Goal: Information Seeking & Learning: Check status

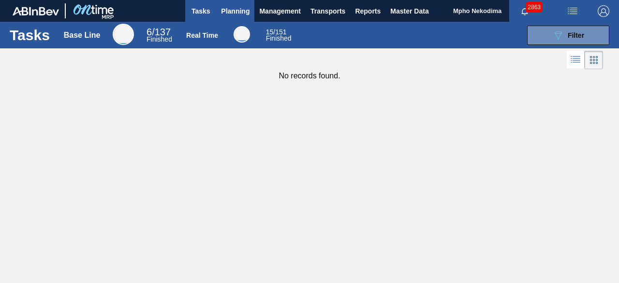
click at [234, 11] on span "Planning" at bounding box center [235, 11] width 29 height 12
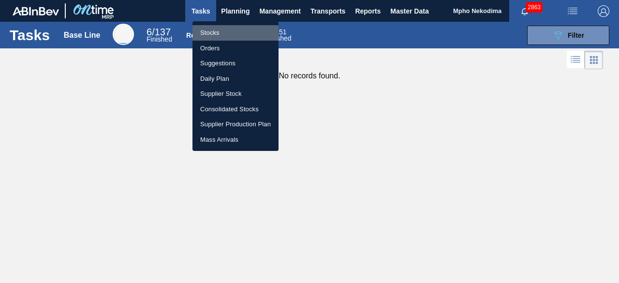
click at [216, 29] on li "Stocks" at bounding box center [236, 32] width 86 height 15
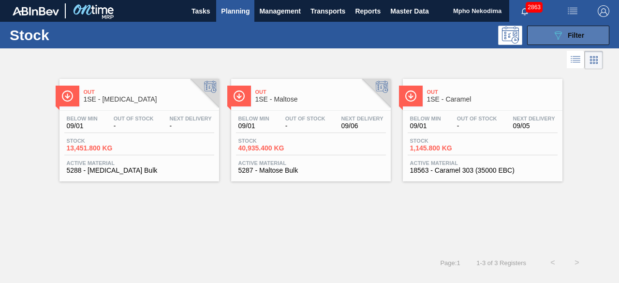
click at [553, 38] on icon "089F7B8B-B2A5-4AFE-B5C0-19BA573D28AC" at bounding box center [558, 36] width 12 height 12
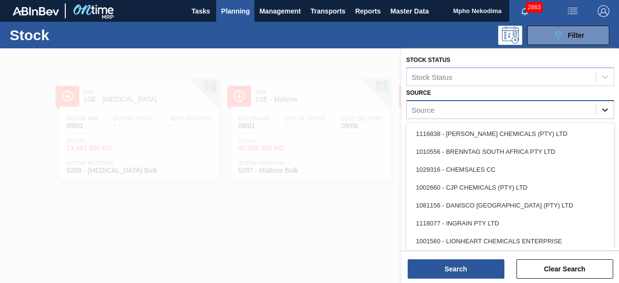
click at [605, 109] on icon at bounding box center [605, 110] width 10 height 10
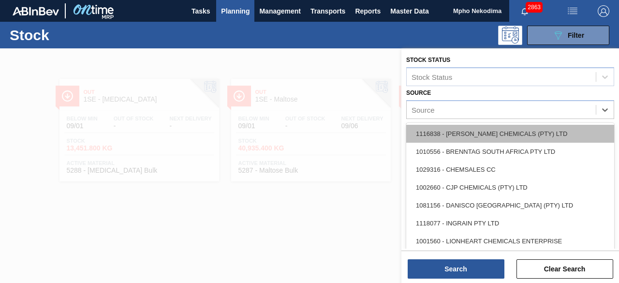
click at [528, 138] on div "1116838 - [PERSON_NAME] CHEMICALS (PTY) LTD" at bounding box center [510, 134] width 208 height 18
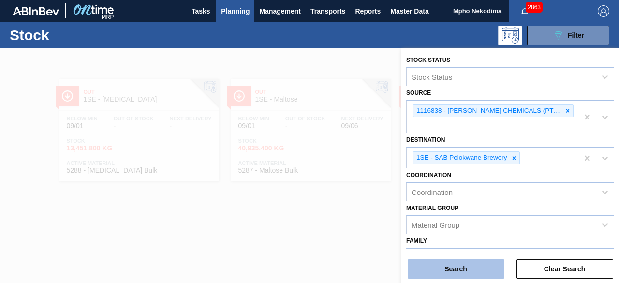
click at [445, 269] on button "Search" at bounding box center [456, 268] width 97 height 19
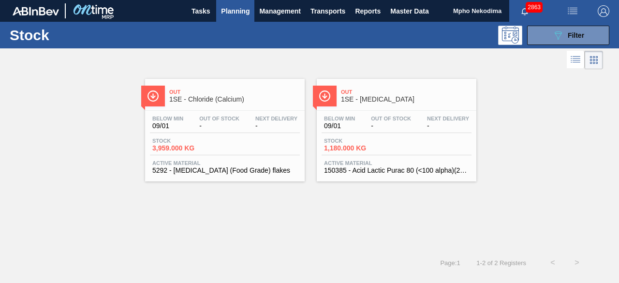
click at [340, 168] on span "150385 - Acid Lactic Purac 80 (<100 alpha)(25kg)" at bounding box center [396, 170] width 145 height 7
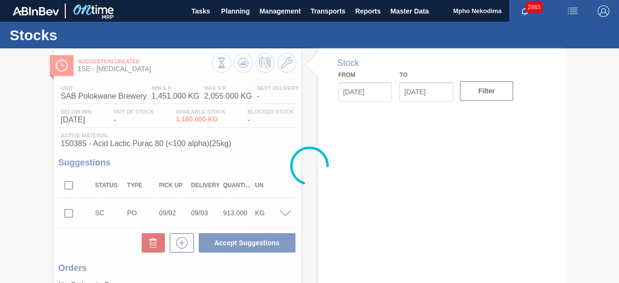
type input "[DATE]"
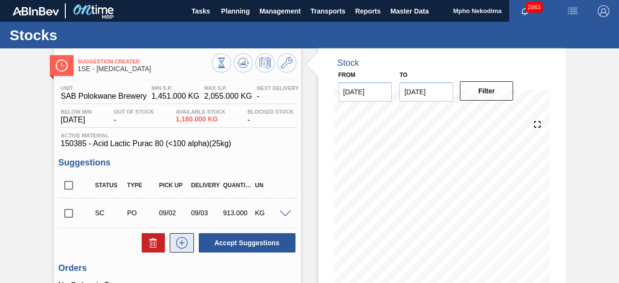
click at [181, 244] on icon at bounding box center [181, 242] width 0 height 5
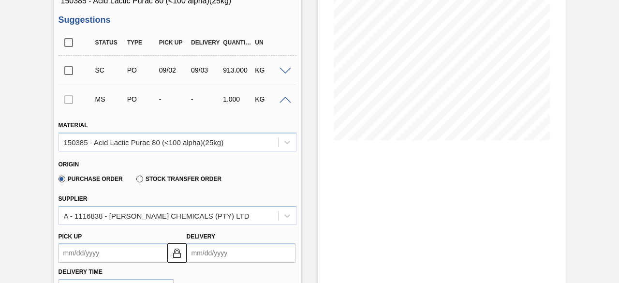
scroll to position [143, 0]
click at [218, 254] on input "Delivery" at bounding box center [241, 252] width 109 height 19
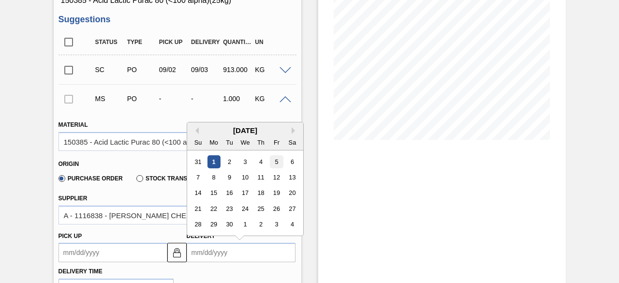
click at [276, 165] on div "5" at bounding box center [276, 161] width 13 height 13
type up3239721470 "[DATE]"
type input "[DATE]"
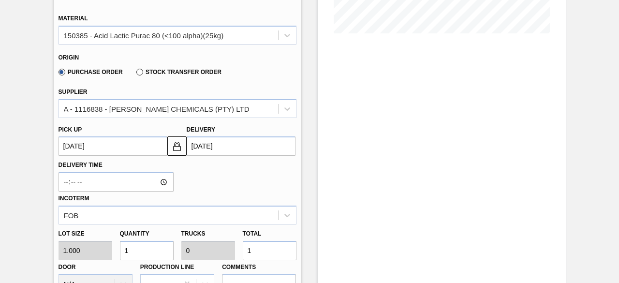
scroll to position [260, 0]
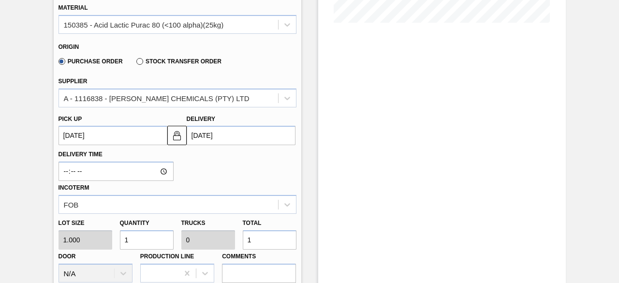
click at [104, 235] on div "Lot size 1.000 Quantity 1 Trucks 0 Total 1 Door N/A Production Line Comments" at bounding box center [178, 248] width 246 height 69
type input "3"
type input "0.001"
type input "3"
type input "36"
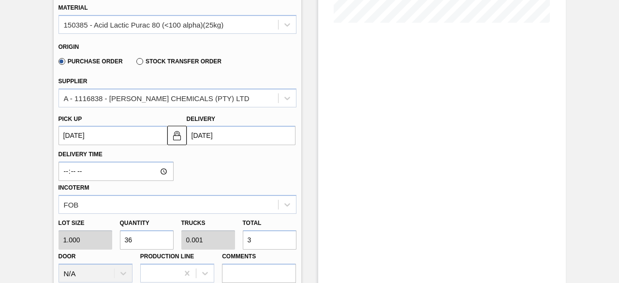
type input "0.014"
type input "36"
type input "360"
type input "0.144"
type input "360"
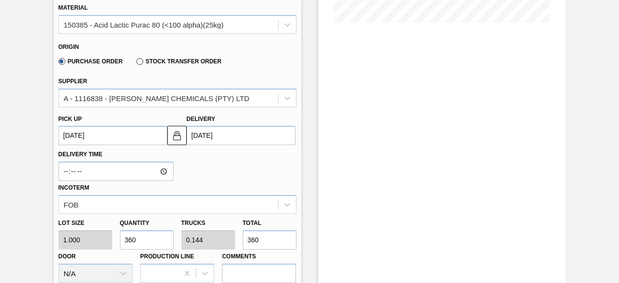
type input "3,600"
type input "1.44"
type input "3,600"
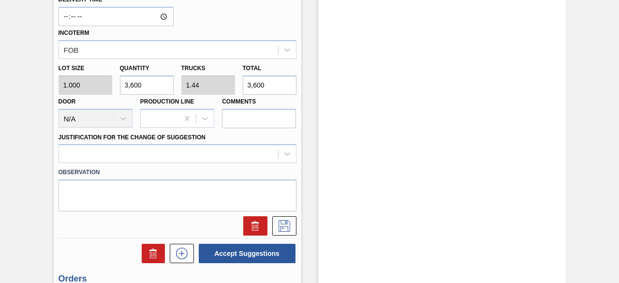
scroll to position [419, 0]
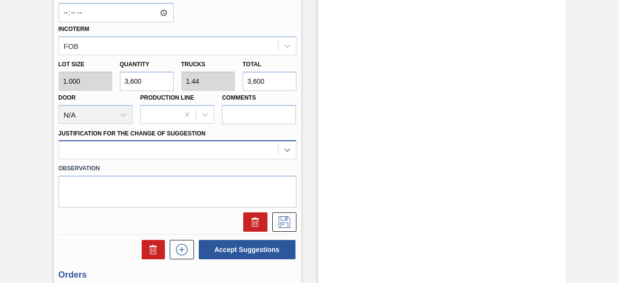
type input "3,600"
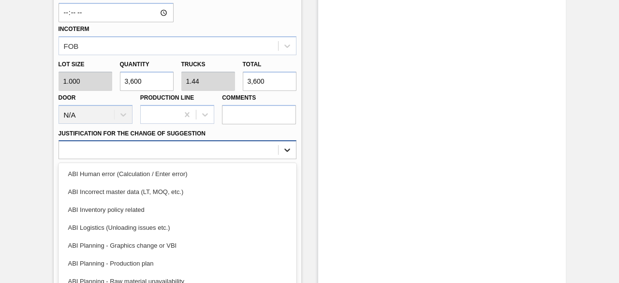
click at [282, 148] on div "option ABI Human error (Calculation / Enter error) focused, 1 of 18. 18 results…" at bounding box center [178, 149] width 238 height 19
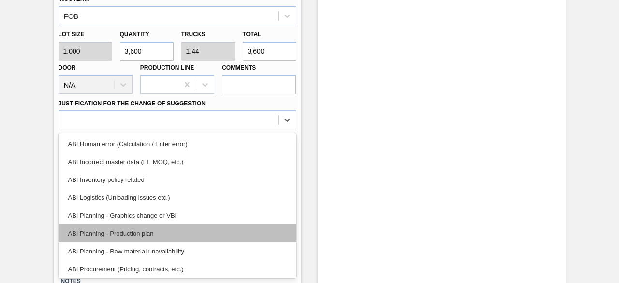
click at [193, 231] on div "ABI Planning - Production plan" at bounding box center [178, 233] width 238 height 18
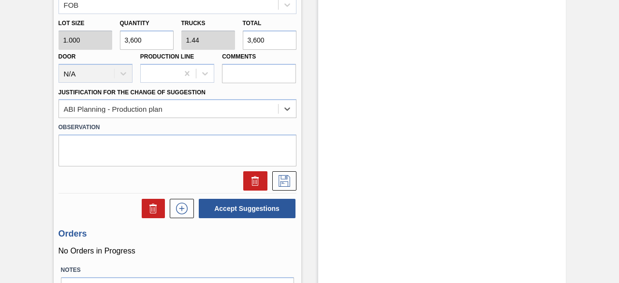
scroll to position [461, 0]
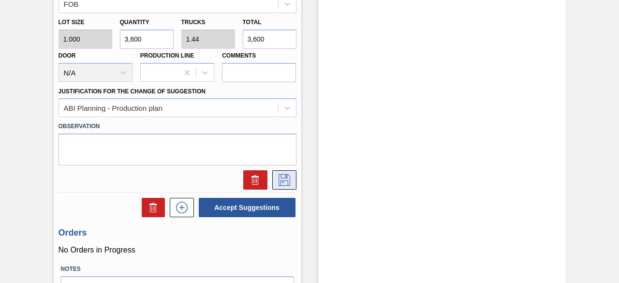
click at [285, 181] on icon at bounding box center [285, 180] width 12 height 12
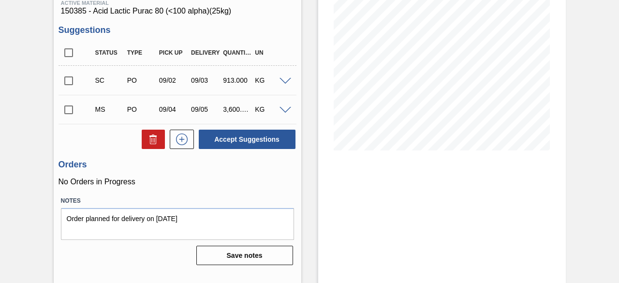
scroll to position [122, 0]
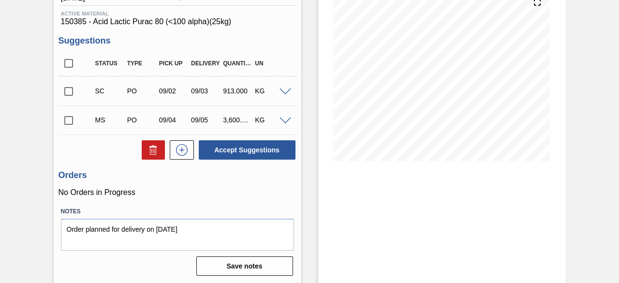
click at [70, 119] on input "checkbox" at bounding box center [69, 120] width 20 height 20
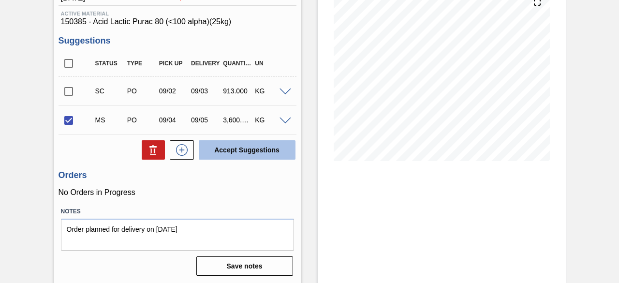
click at [230, 148] on button "Accept Suggestions" at bounding box center [247, 149] width 97 height 19
checkbox input "false"
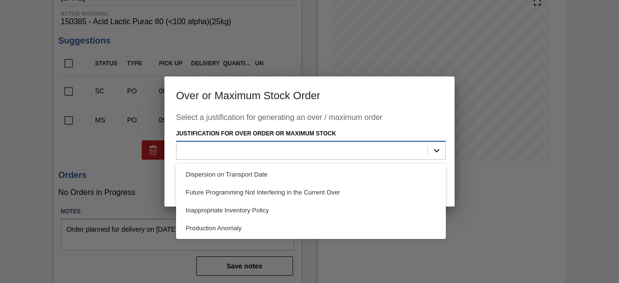
click at [437, 151] on icon at bounding box center [437, 150] width 6 height 3
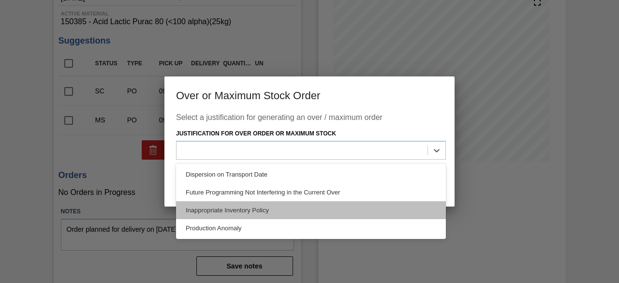
click at [327, 209] on div "Inappropriate Inventory Policy" at bounding box center [311, 210] width 270 height 18
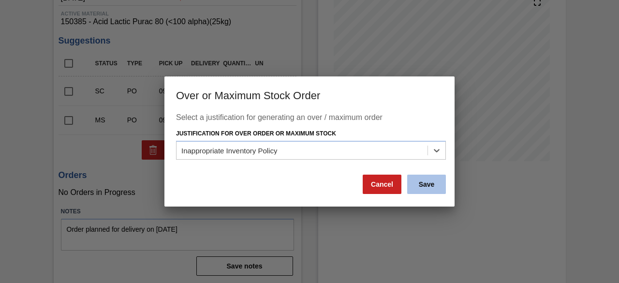
click at [422, 183] on button "Save" at bounding box center [426, 184] width 39 height 19
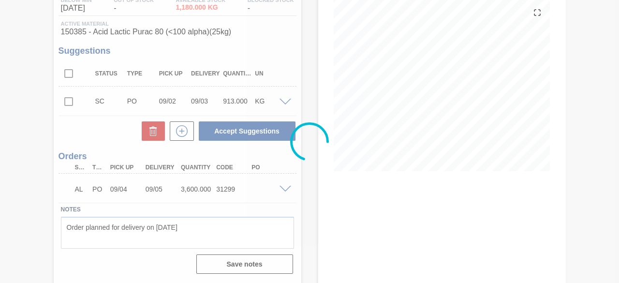
scroll to position [112, 0]
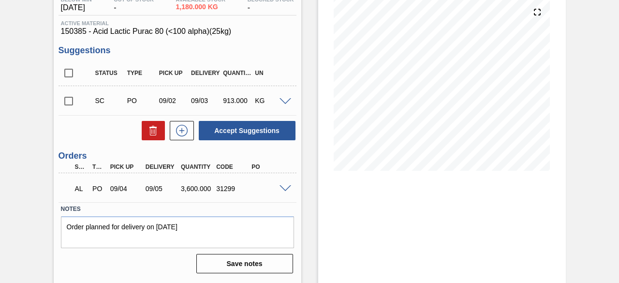
click at [287, 188] on span at bounding box center [286, 188] width 12 height 7
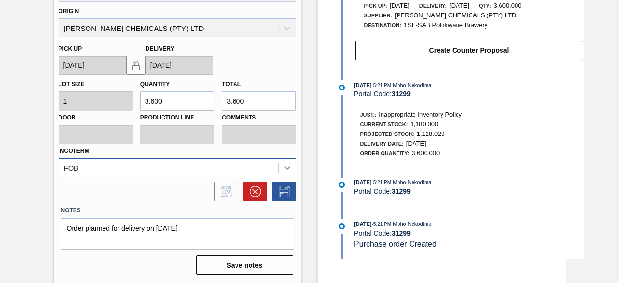
scroll to position [388, 0]
click at [287, 165] on div "FOB" at bounding box center [178, 167] width 238 height 19
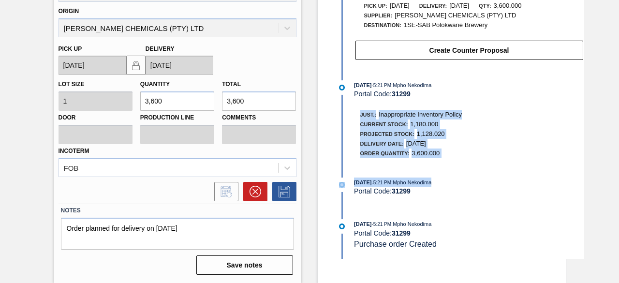
drag, startPoint x: 617, startPoint y: 173, endPoint x: 614, endPoint y: 99, distance: 74.1
click at [579, 145] on div "Just.: Inappropriate Inventory Policy Current Stock: 1,180.000 Projected Stock:…" at bounding box center [479, 132] width 257 height 51
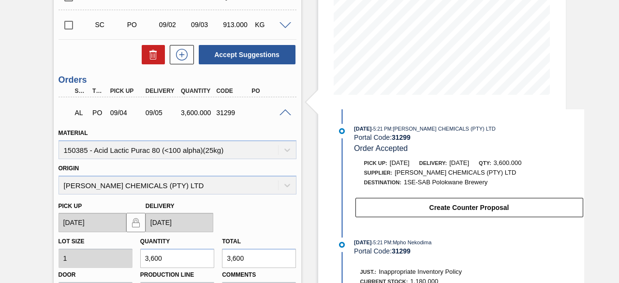
scroll to position [184, 0]
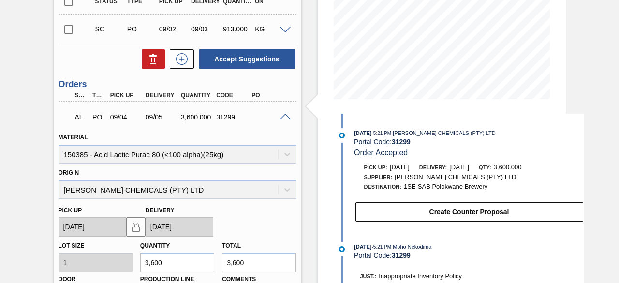
click at [289, 153] on div "Material 150385 - Acid Lactic Purac 80 (<100 alpha)(25kg)" at bounding box center [178, 147] width 238 height 33
click at [285, 191] on div "Origin [PERSON_NAME] CHEMICALS (PTY) LTD" at bounding box center [178, 182] width 238 height 33
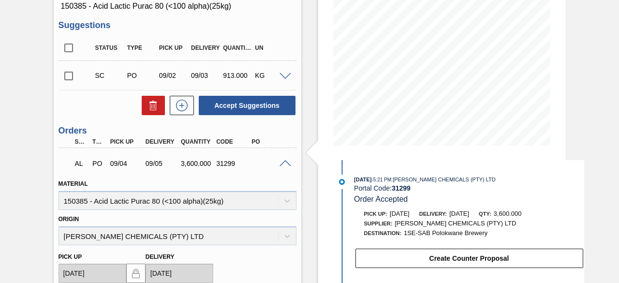
scroll to position [140, 0]
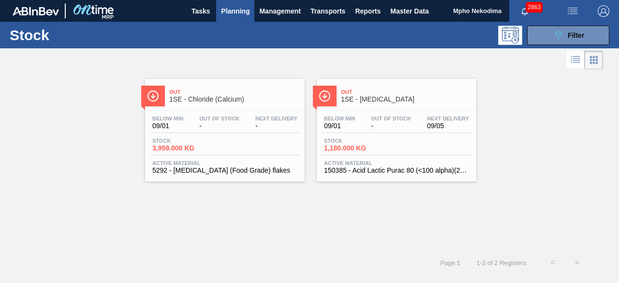
click at [346, 164] on span "Active Material" at bounding box center [396, 163] width 145 height 6
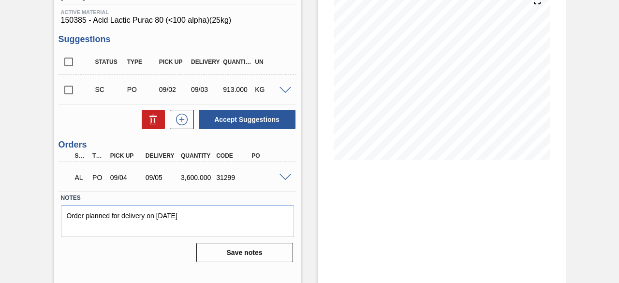
scroll to position [122, 0]
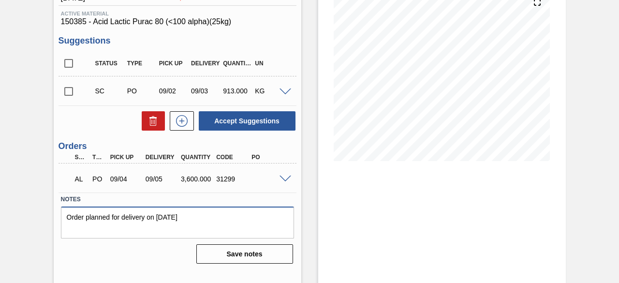
click at [186, 218] on textarea "Order planned for delivery on [DATE]" at bounding box center [177, 223] width 233 height 32
type textarea "Order planned for delivery on [DATE]"
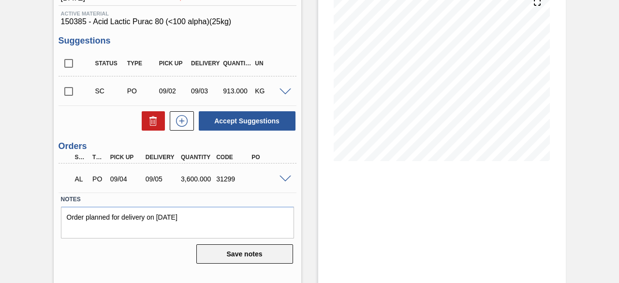
click at [234, 253] on button "Save notes" at bounding box center [244, 253] width 97 height 19
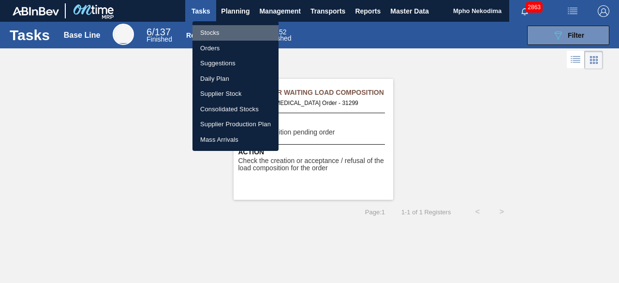
click at [213, 33] on li "Stocks" at bounding box center [236, 32] width 86 height 15
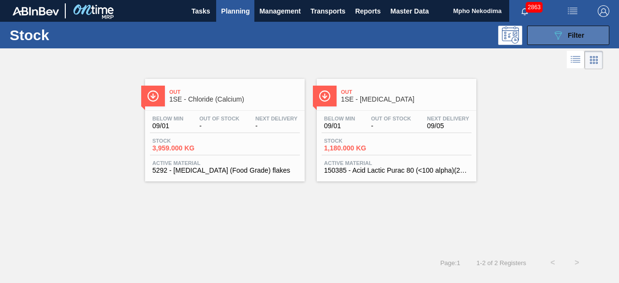
click at [556, 34] on icon at bounding box center [558, 35] width 7 height 8
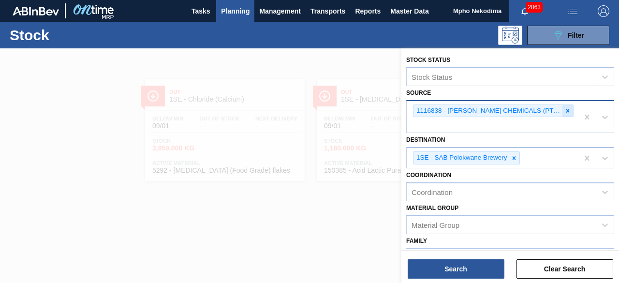
click at [565, 109] on icon at bounding box center [568, 110] width 7 height 7
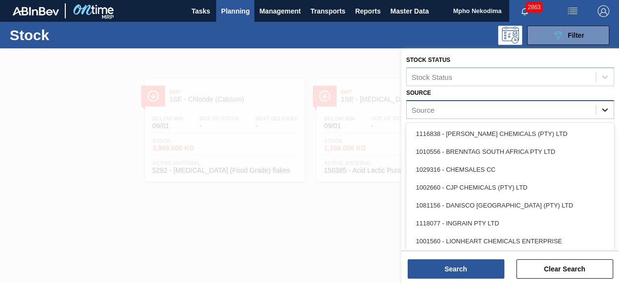
click at [605, 111] on icon at bounding box center [605, 110] width 10 height 10
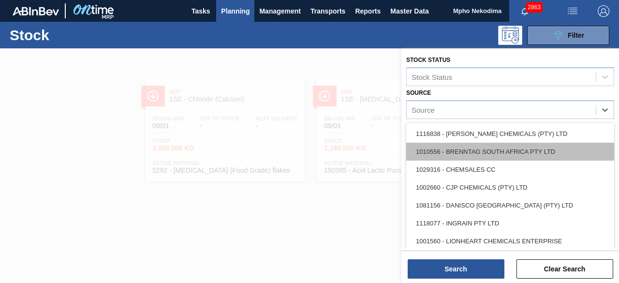
click at [521, 151] on div "1010556 - BRENNTAG SOUTH AFRICA PTY LTD" at bounding box center [510, 152] width 208 height 18
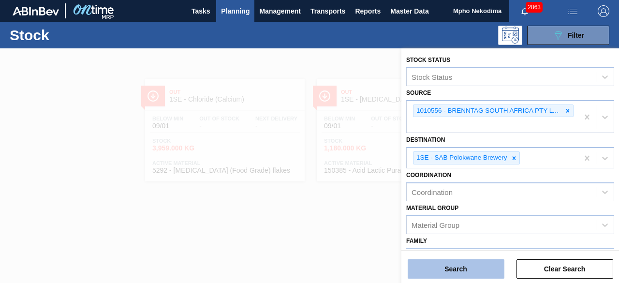
click at [474, 269] on button "Search" at bounding box center [456, 268] width 97 height 19
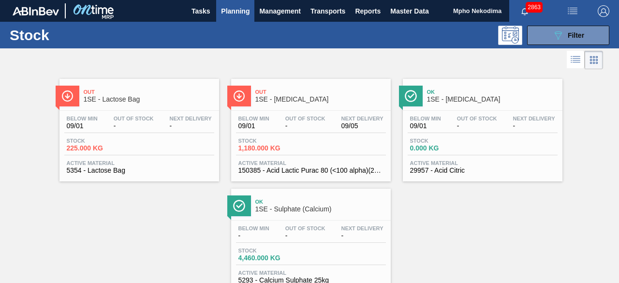
click at [98, 166] on div "Active Material 5354 - Lactose Bag" at bounding box center [139, 167] width 150 height 14
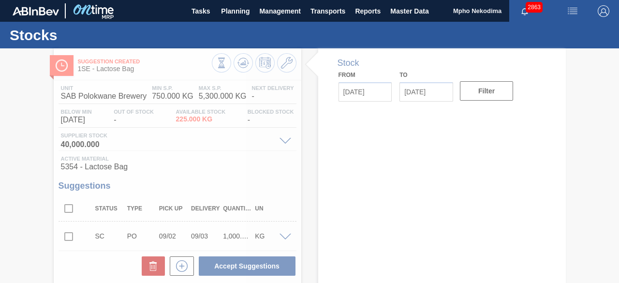
type input "[DATE]"
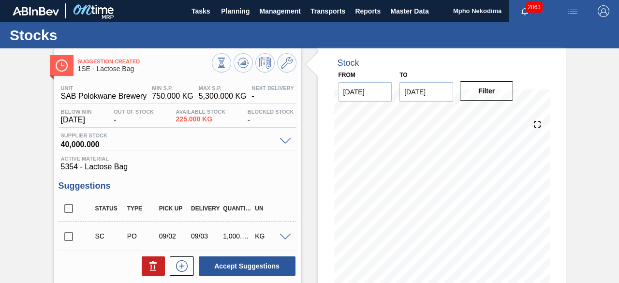
drag, startPoint x: 617, startPoint y: 109, endPoint x: 619, endPoint y: 140, distance: 31.0
click at [619, 140] on main "Tasks Planning Management Transports Reports Master Data Mpho Nekodima 2863 Mar…" at bounding box center [309, 141] width 619 height 283
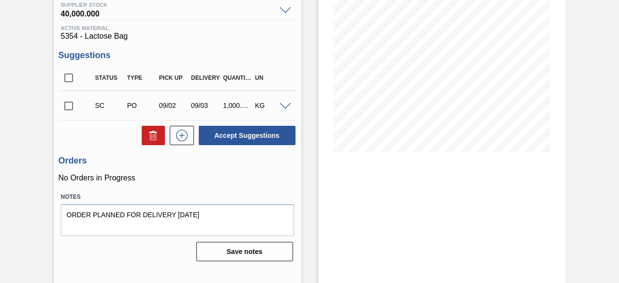
scroll to position [133, 0]
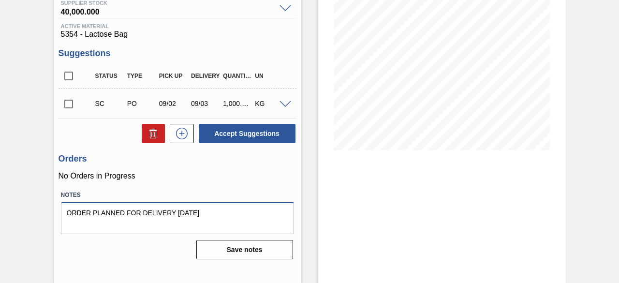
click at [185, 215] on textarea "ORDER PLANNED FOR DELIVERY [DATE]" at bounding box center [177, 218] width 233 height 32
click at [207, 214] on textarea "ORDER PLANNED FOR DELIVERY [DATE]" at bounding box center [177, 218] width 233 height 32
type textarea "ORDER PLANNED FOR DELIVERY [DATE]"
click at [254, 165] on div "Orders No Orders in Progress" at bounding box center [178, 167] width 238 height 27
click at [181, 132] on icon at bounding box center [181, 133] width 0 height 5
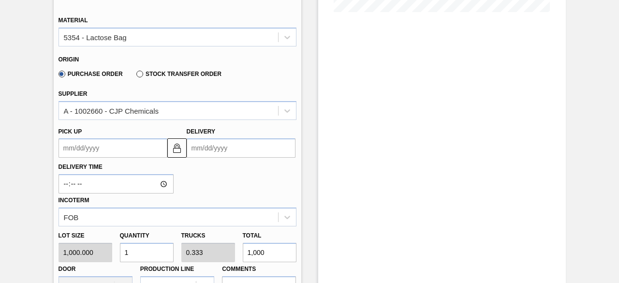
scroll to position [287, 0]
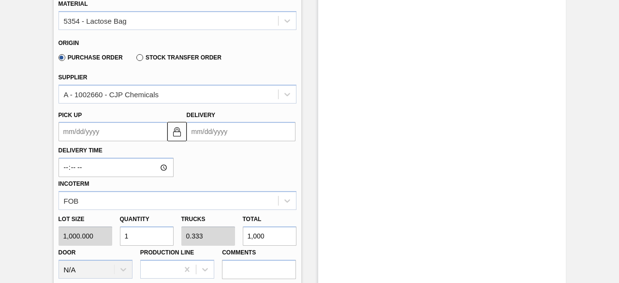
click at [204, 133] on input "Delivery" at bounding box center [241, 131] width 109 height 19
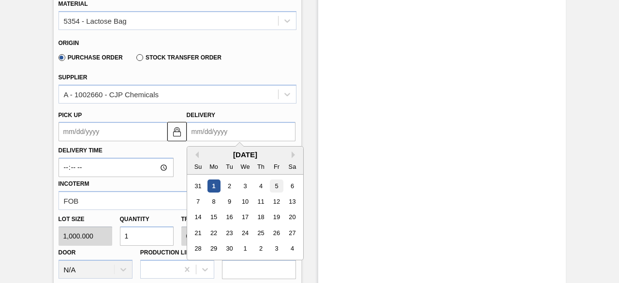
click at [277, 188] on div "5" at bounding box center [276, 185] width 13 height 13
type up3239721471 "[DATE]"
type input "[DATE]"
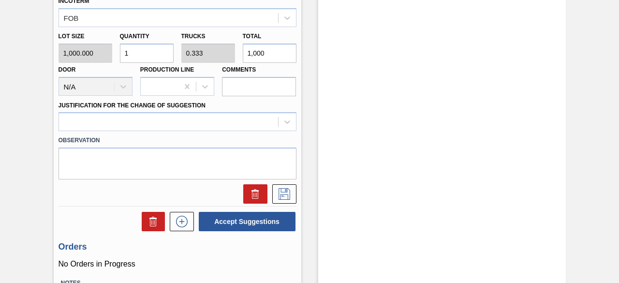
scroll to position [471, 0]
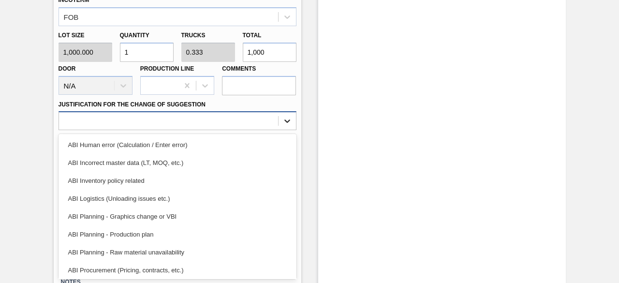
click at [287, 121] on icon at bounding box center [288, 121] width 10 height 10
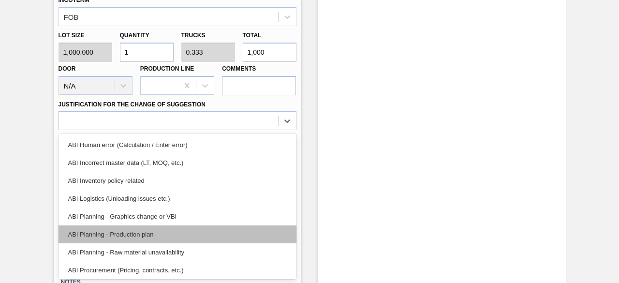
click at [202, 232] on div "ABI Planning - Production plan" at bounding box center [178, 234] width 238 height 18
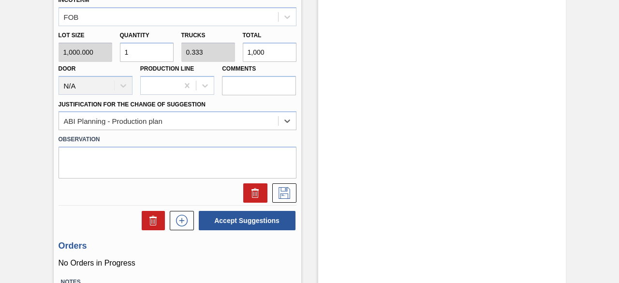
click at [140, 55] on input "1" at bounding box center [147, 52] width 54 height 19
type input "0"
type input "1"
type input "0.333"
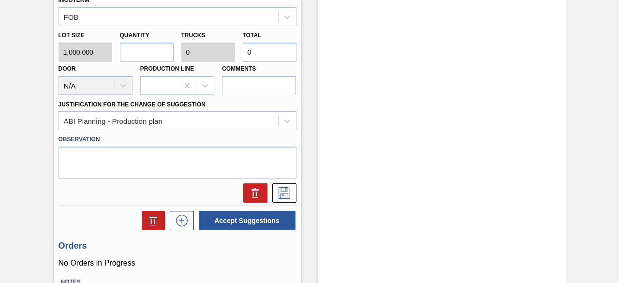
type input "1,000"
type input "10"
type input "3.333"
type input "10,000"
type input "100"
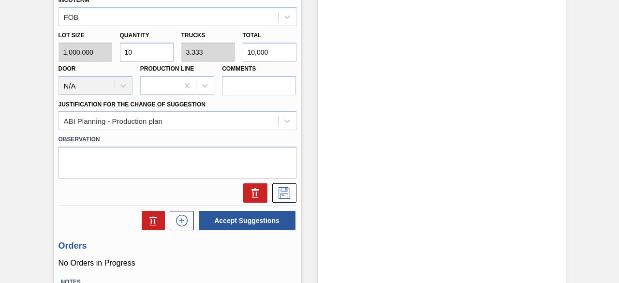
type input "33.333"
type input "100,000"
type input "1,000"
type input "333.333"
type input "1,000,000"
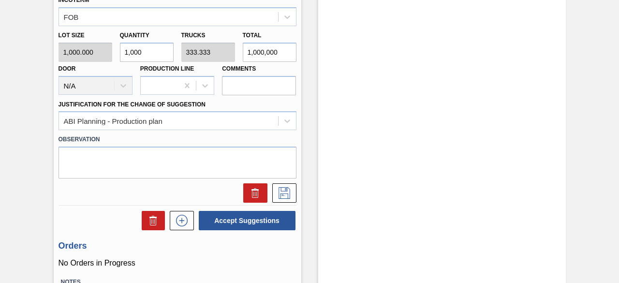
type input "1,000"
click at [283, 194] on icon at bounding box center [285, 193] width 12 height 12
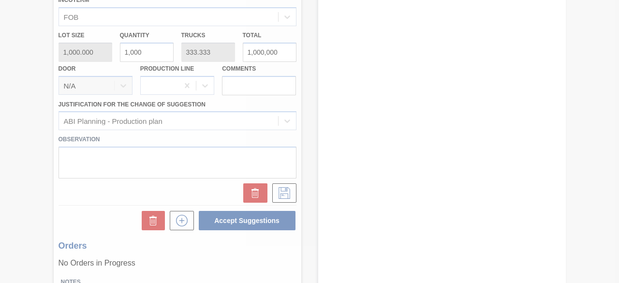
type textarea "ORDER PLANNED FOR DELIVERY [DATE]"
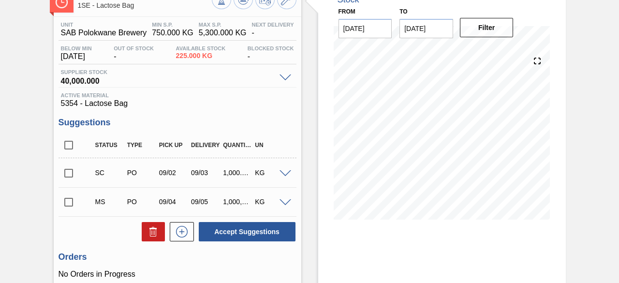
scroll to position [63, 0]
click at [68, 206] on input "checkbox" at bounding box center [69, 203] width 20 height 20
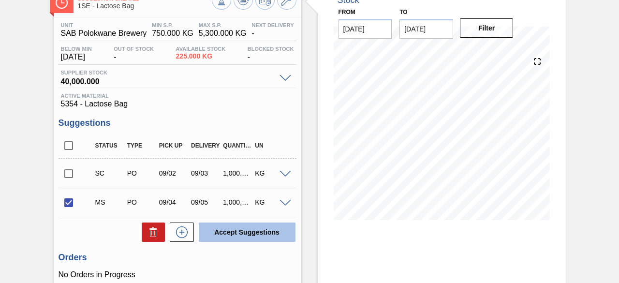
click at [228, 231] on button "Accept Suggestions" at bounding box center [247, 232] width 97 height 19
checkbox input "false"
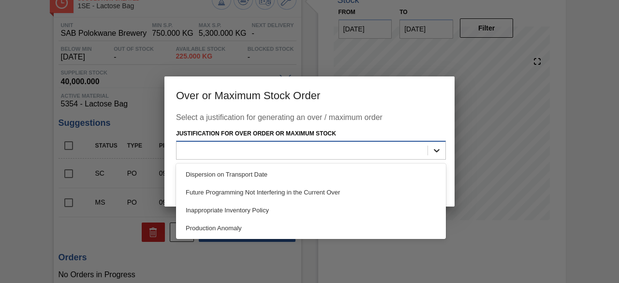
click at [438, 150] on icon at bounding box center [437, 150] width 6 height 3
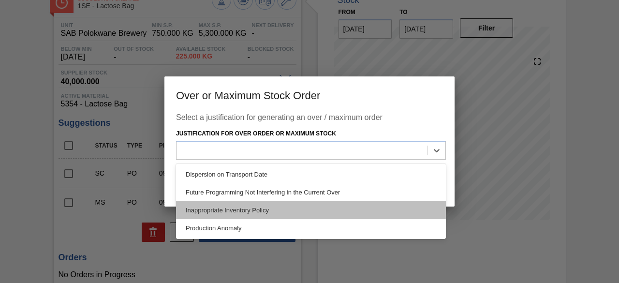
click at [283, 213] on div "Inappropriate Inventory Policy" at bounding box center [311, 210] width 270 height 18
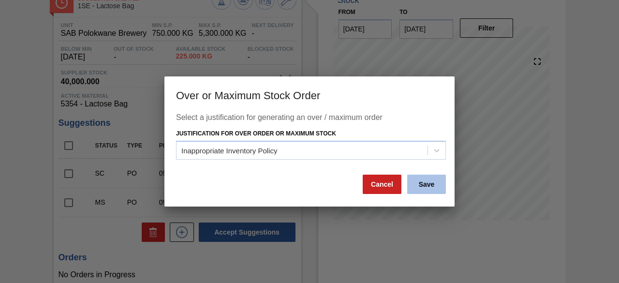
click at [437, 188] on button "Save" at bounding box center [426, 184] width 39 height 19
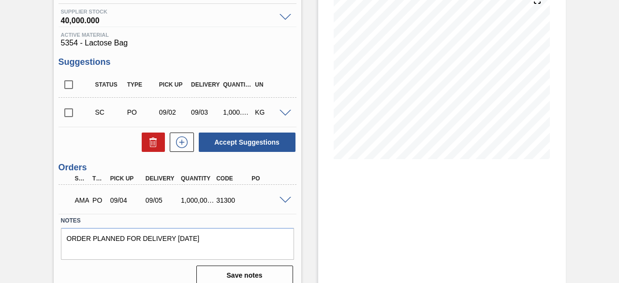
scroll to position [121, 0]
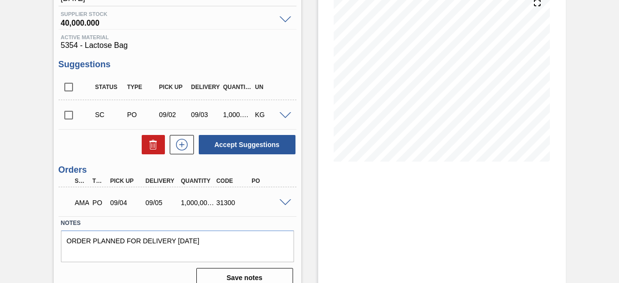
click at [286, 203] on span at bounding box center [286, 202] width 12 height 7
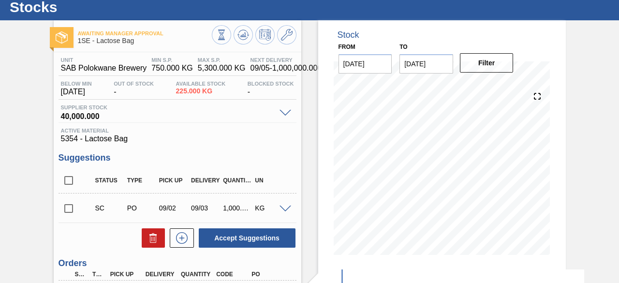
scroll to position [0, 0]
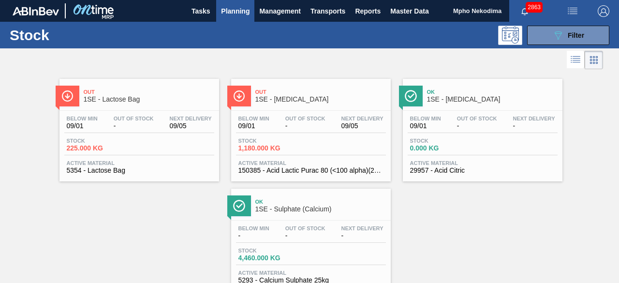
click at [89, 163] on span "Active Material" at bounding box center [139, 163] width 145 height 6
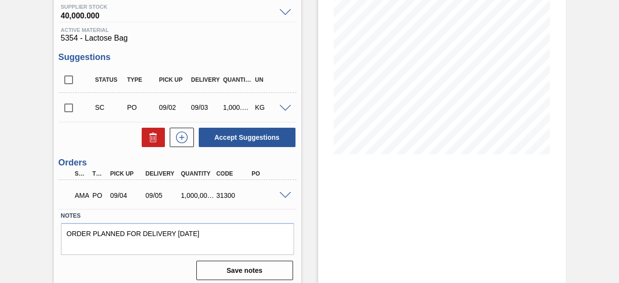
scroll to position [134, 0]
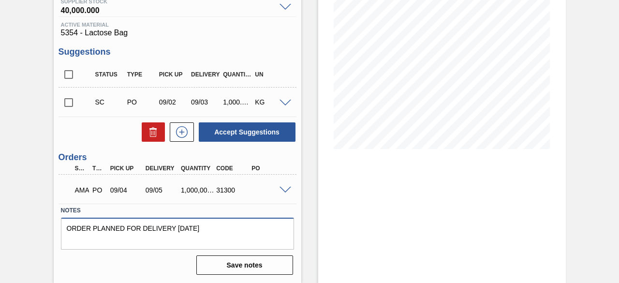
click at [208, 231] on textarea "ORDER PLANNED FOR DELIVERY [DATE]" at bounding box center [177, 234] width 233 height 32
click at [255, 266] on button "Save notes" at bounding box center [244, 264] width 97 height 19
click at [176, 230] on textarea "ORDER PLANNED FOR DELIVERY [DATE]" at bounding box center [177, 234] width 233 height 32
type textarea "Order planned for delivery [DATE]"
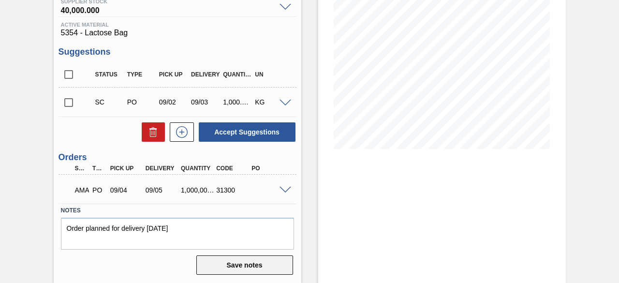
click at [222, 261] on button "Save notes" at bounding box center [244, 264] width 97 height 19
click at [470, 200] on div "Stock From [DATE] to [DATE] Filter" at bounding box center [442, 98] width 248 height 369
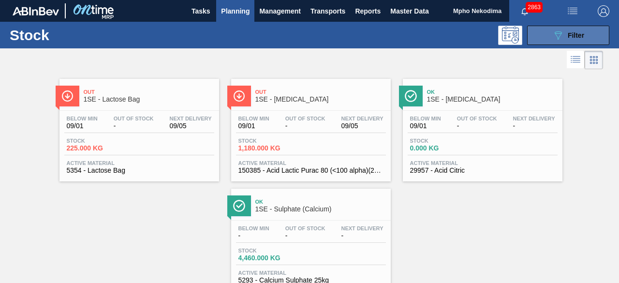
click at [540, 31] on button "089F7B8B-B2A5-4AFE-B5C0-19BA573D28AC Filter" at bounding box center [568, 35] width 82 height 19
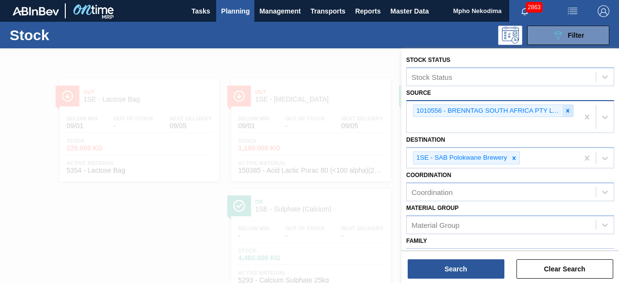
click at [568, 110] on icon at bounding box center [568, 110] width 7 height 7
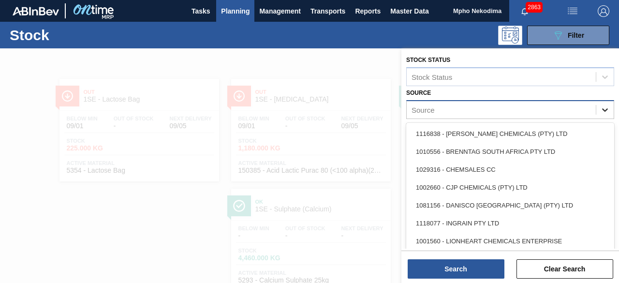
click at [605, 107] on icon at bounding box center [605, 110] width 10 height 10
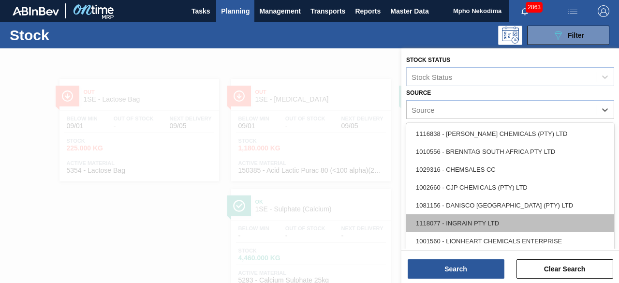
click at [510, 220] on div "1118077 - INGRAIN PTY LTD" at bounding box center [510, 223] width 208 height 18
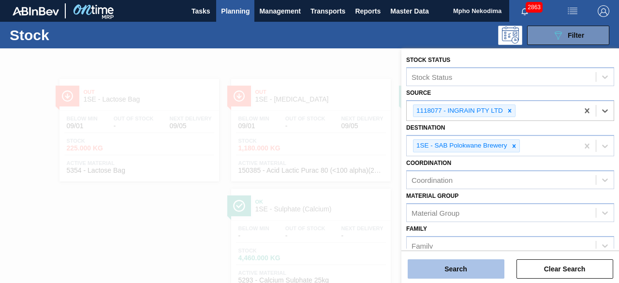
click at [480, 262] on button "Search" at bounding box center [456, 268] width 97 height 19
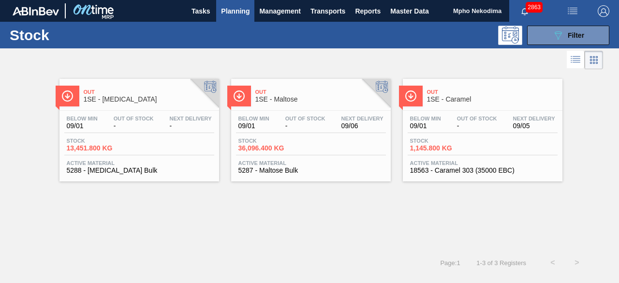
click at [122, 167] on span "5288 - [MEDICAL_DATA] Bulk" at bounding box center [139, 170] width 145 height 7
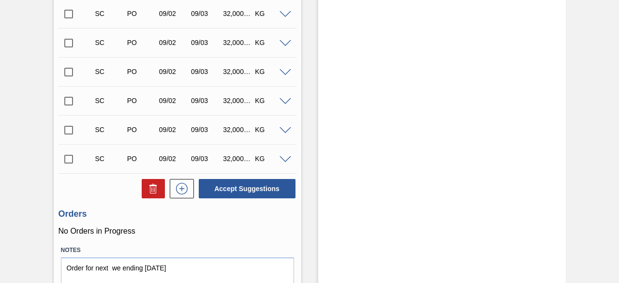
scroll to position [350, 0]
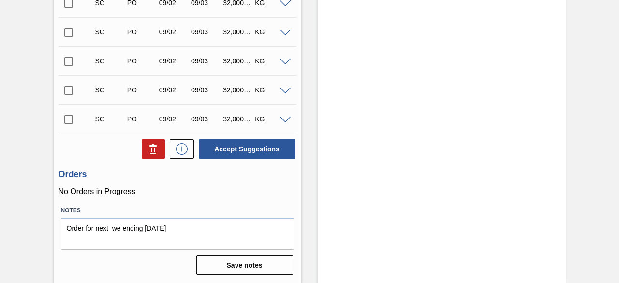
click at [232, 182] on div "Orders No Orders in Progress" at bounding box center [178, 182] width 238 height 27
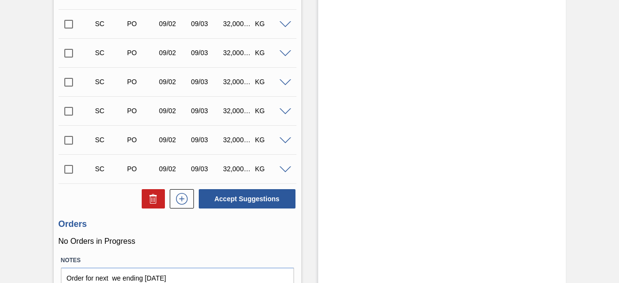
scroll to position [301, 0]
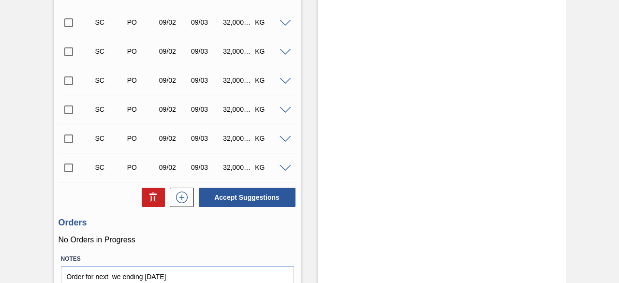
click at [284, 168] on span at bounding box center [286, 168] width 12 height 7
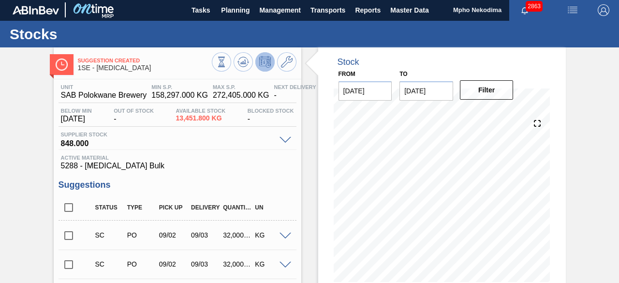
scroll to position [0, 0]
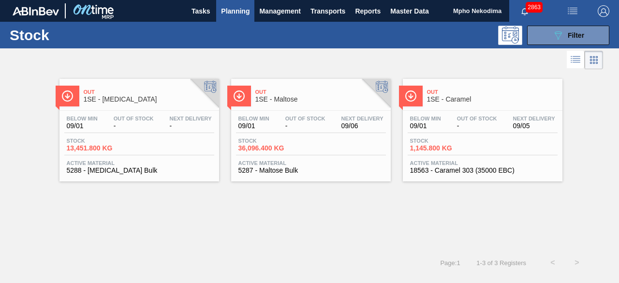
click at [255, 168] on span "5287 - Maltose Bulk" at bounding box center [310, 170] width 145 height 7
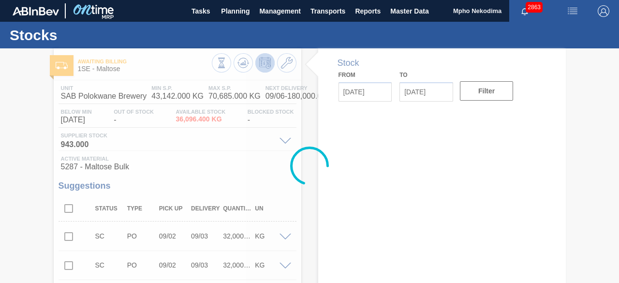
type input "[DATE]"
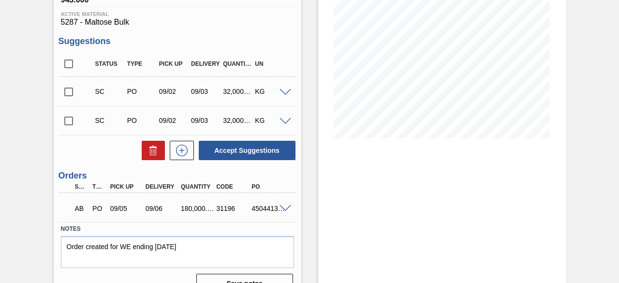
scroll to position [164, 0]
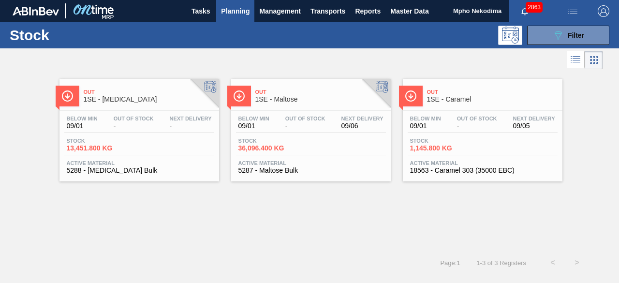
click at [101, 167] on span "5288 - [MEDICAL_DATA] Bulk" at bounding box center [139, 170] width 145 height 7
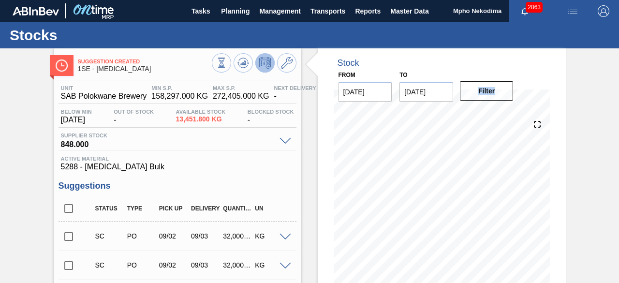
drag, startPoint x: 617, startPoint y: 83, endPoint x: 619, endPoint y: 139, distance: 55.6
click at [619, 139] on main "Tasks Planning Management Transports Reports Master Data Mpho Nekodima 2863 Mar…" at bounding box center [309, 141] width 619 height 283
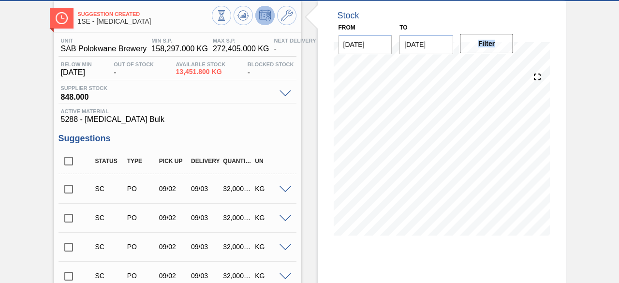
scroll to position [46, 0]
